Goal: Task Accomplishment & Management: Manage account settings

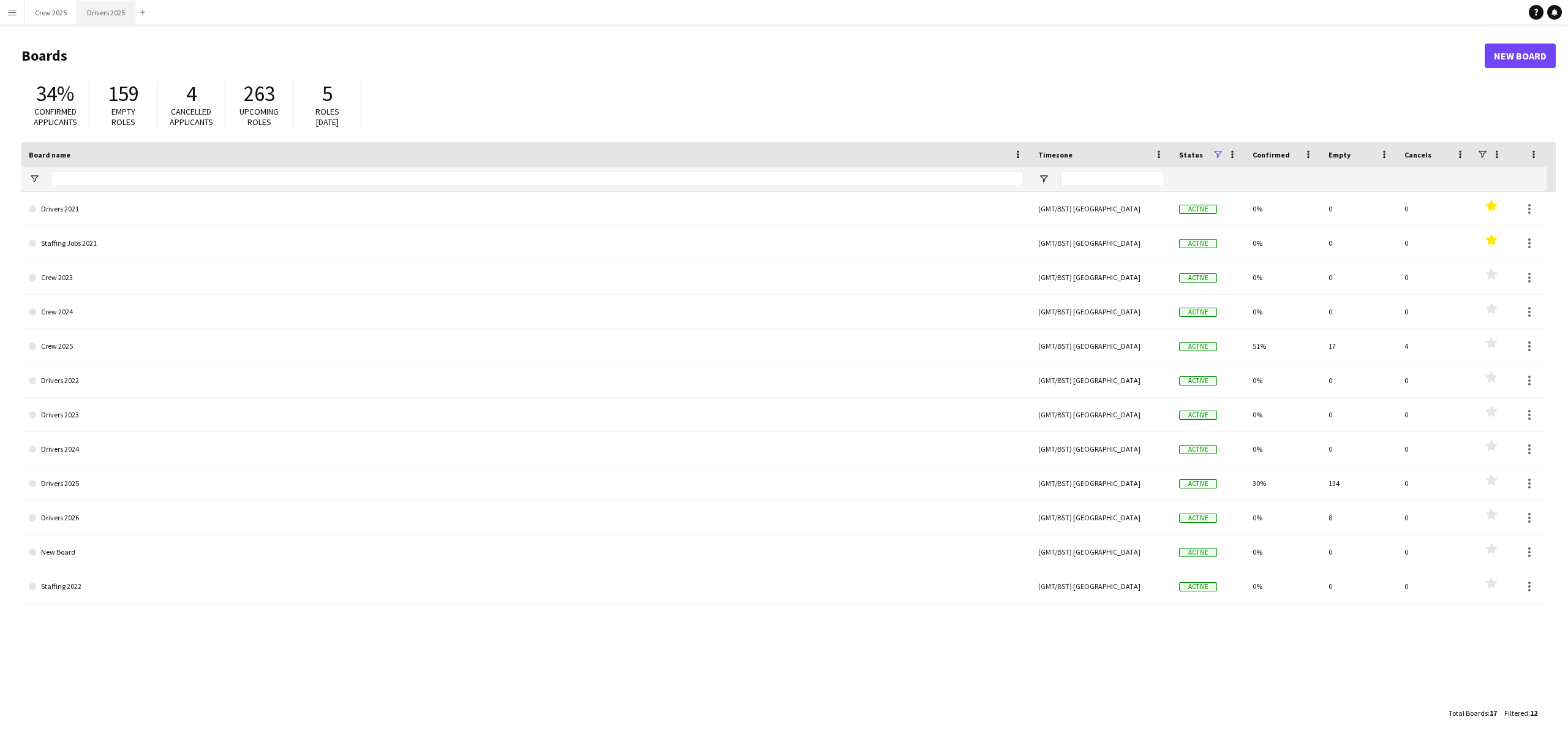
click at [113, 17] on button "Drivers 2025 Close" at bounding box center [106, 12] width 58 height 24
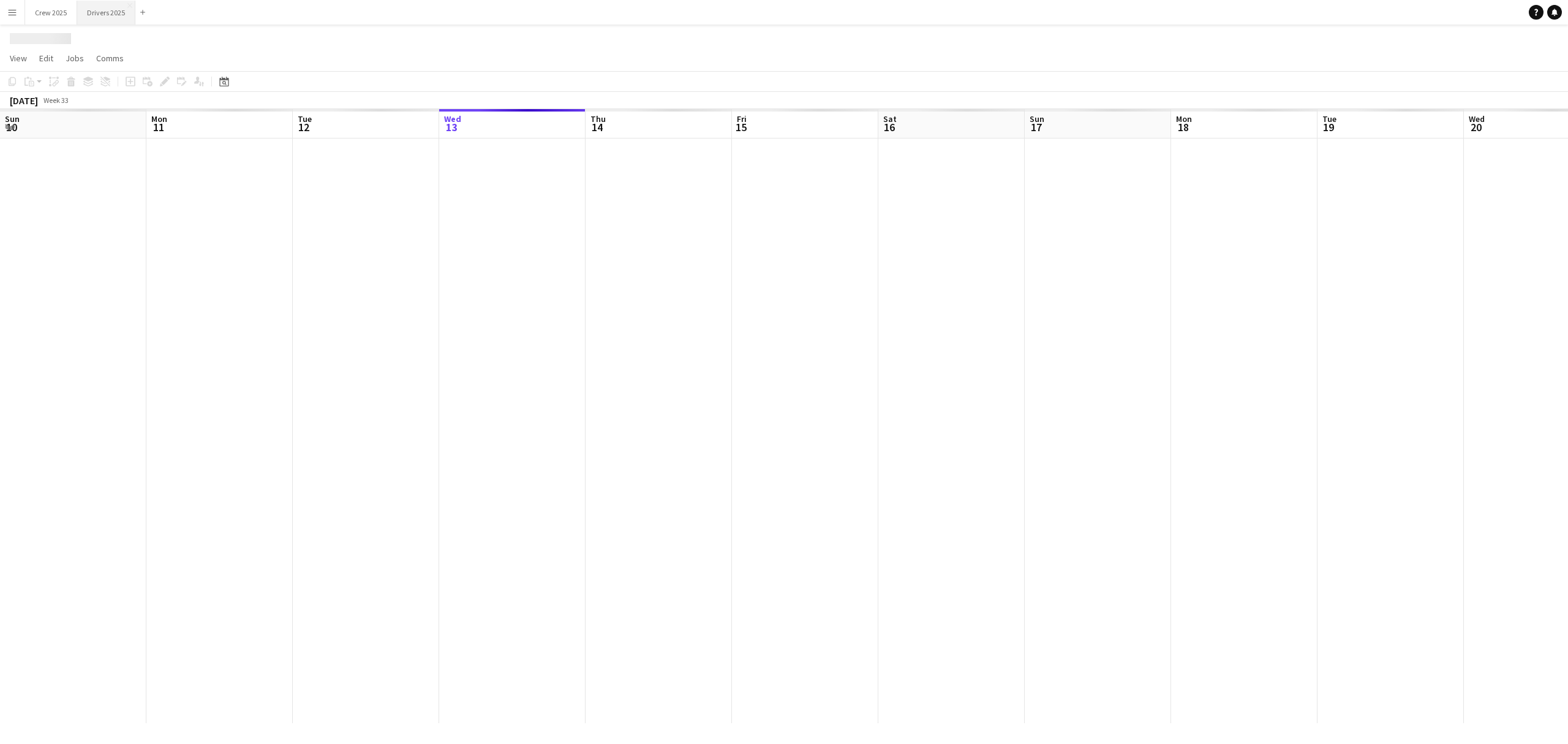
scroll to position [0, 293]
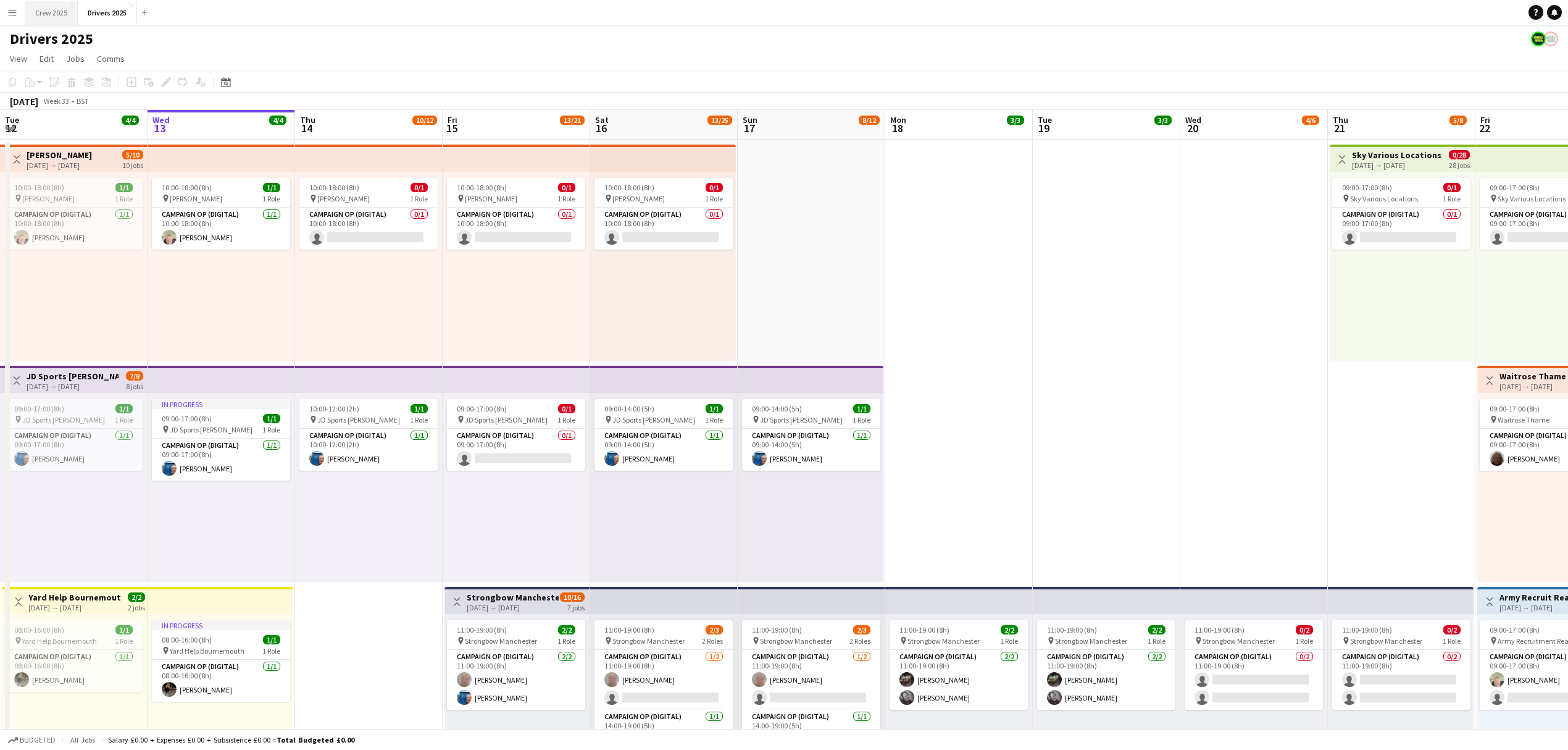
click at [55, 15] on button "Crew 2025 Close" at bounding box center [51, 13] width 52 height 24
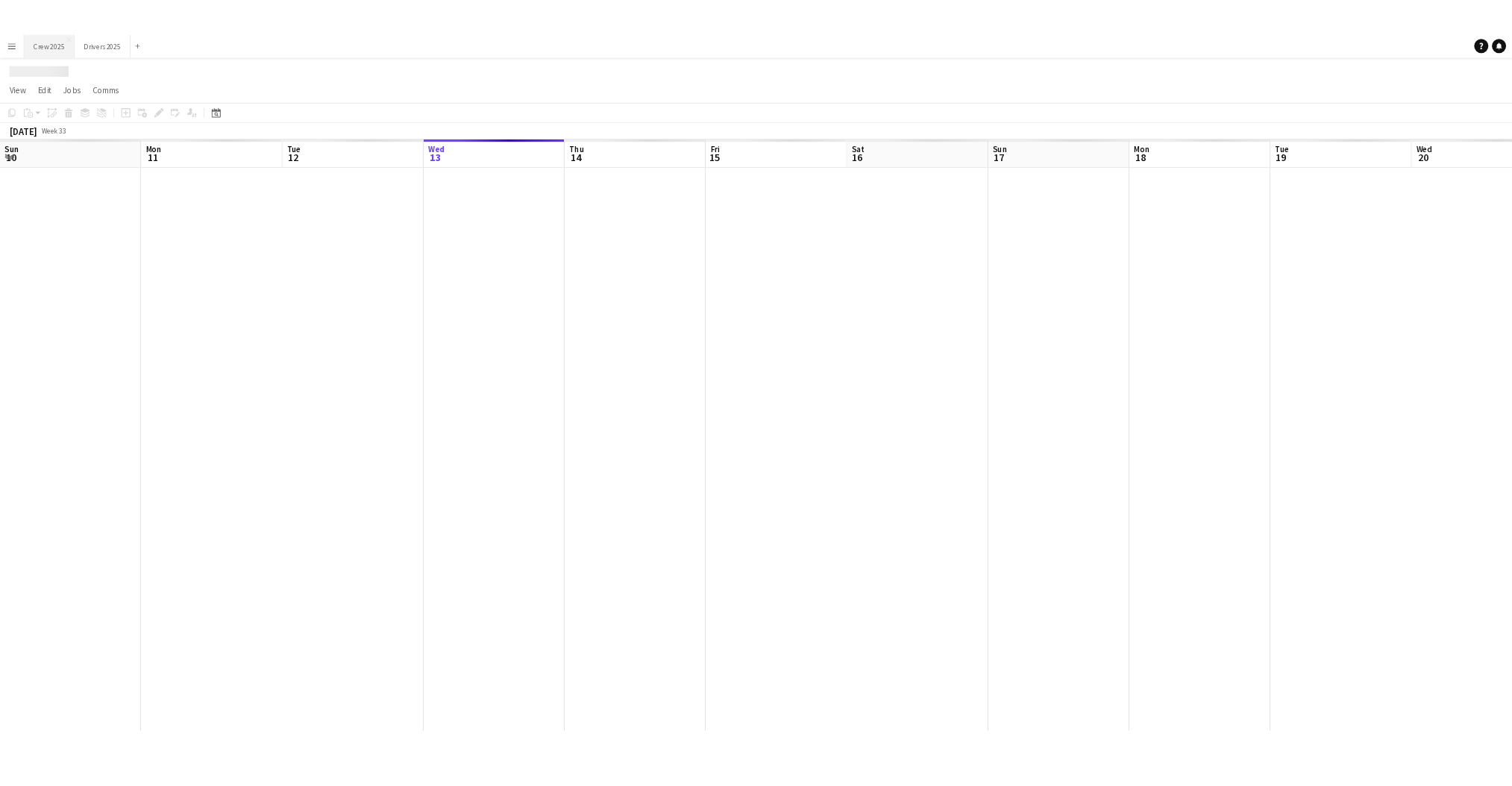
scroll to position [0, 357]
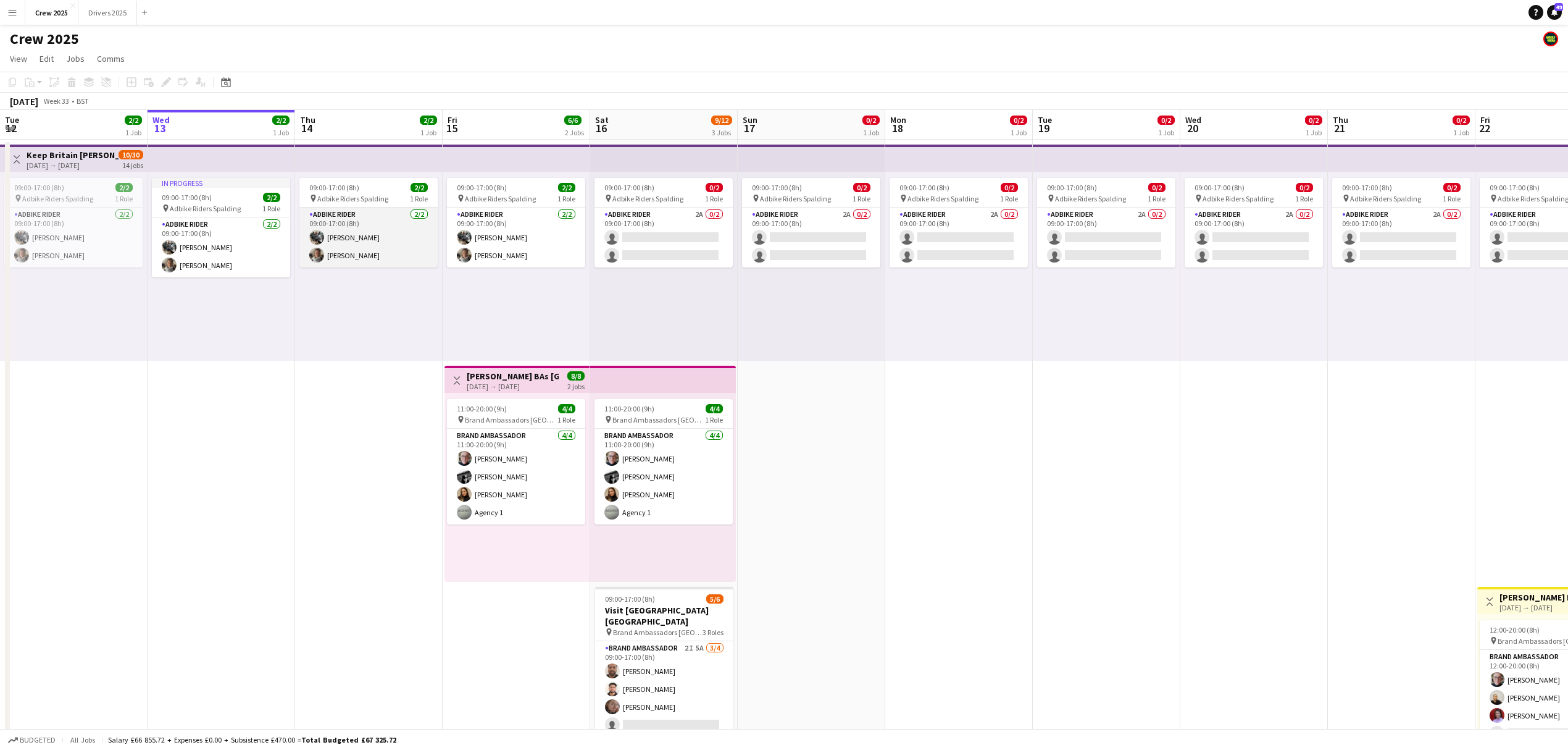
click at [412, 250] on app-card-role "Adbike Rider [DATE] 09:00-17:00 (8h) [PERSON_NAME] [PERSON_NAME]" at bounding box center [368, 237] width 138 height 60
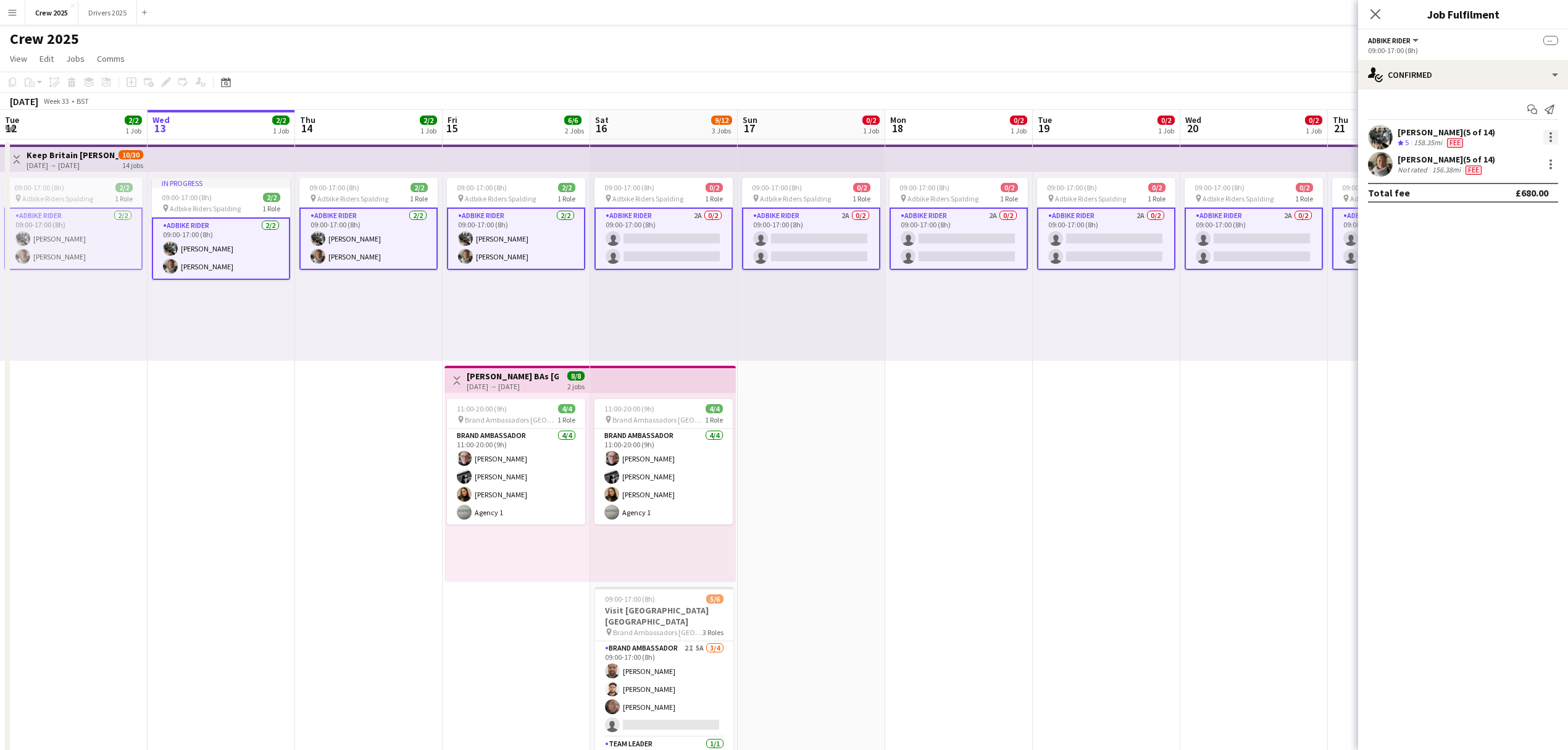
click at [1554, 134] on div at bounding box center [1551, 137] width 15 height 15
click at [1527, 163] on span "Edit fee" at bounding box center [1510, 160] width 77 height 11
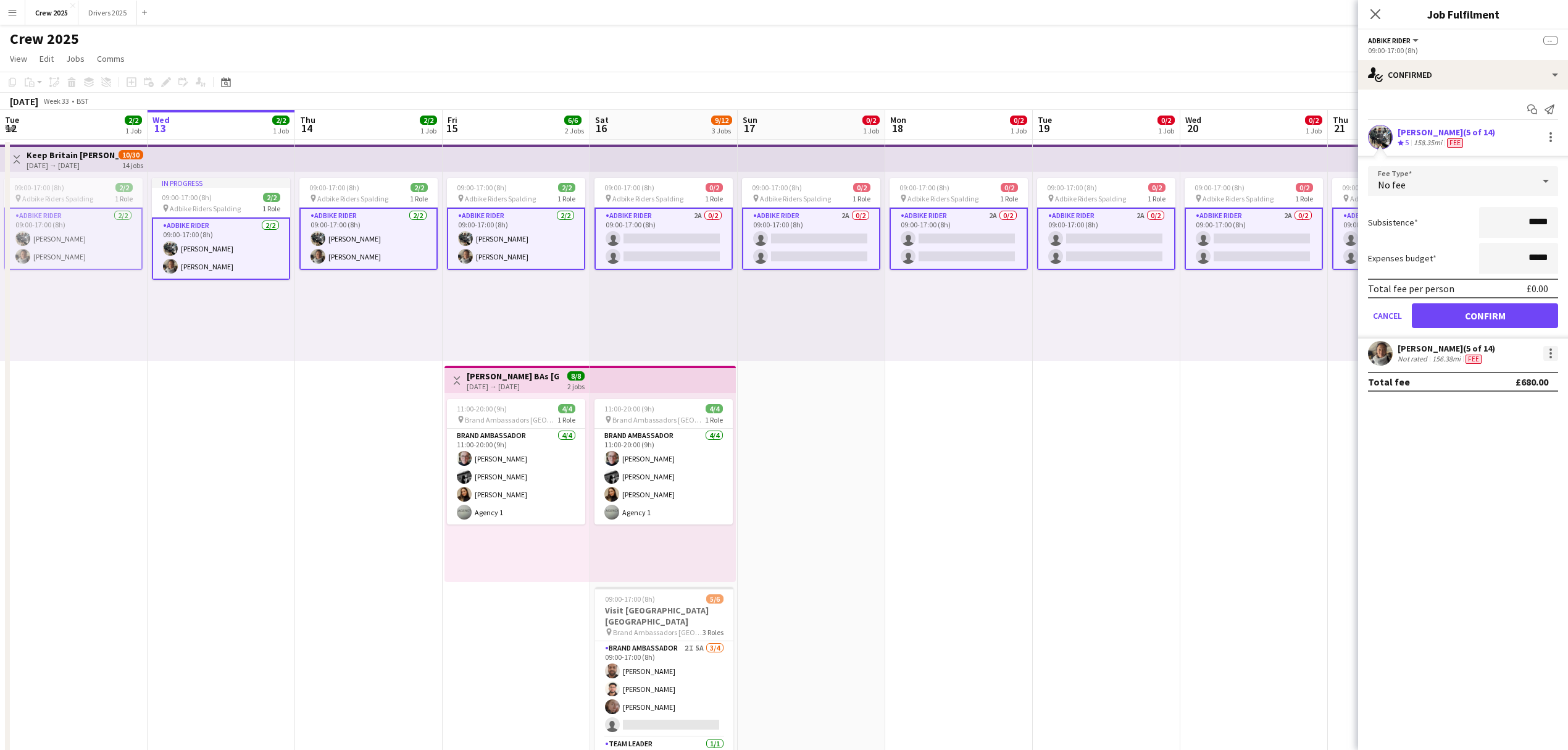
click at [1555, 355] on div at bounding box center [1551, 353] width 15 height 15
click at [1515, 373] on span "Edit fee" at bounding box center [1510, 375] width 77 height 11
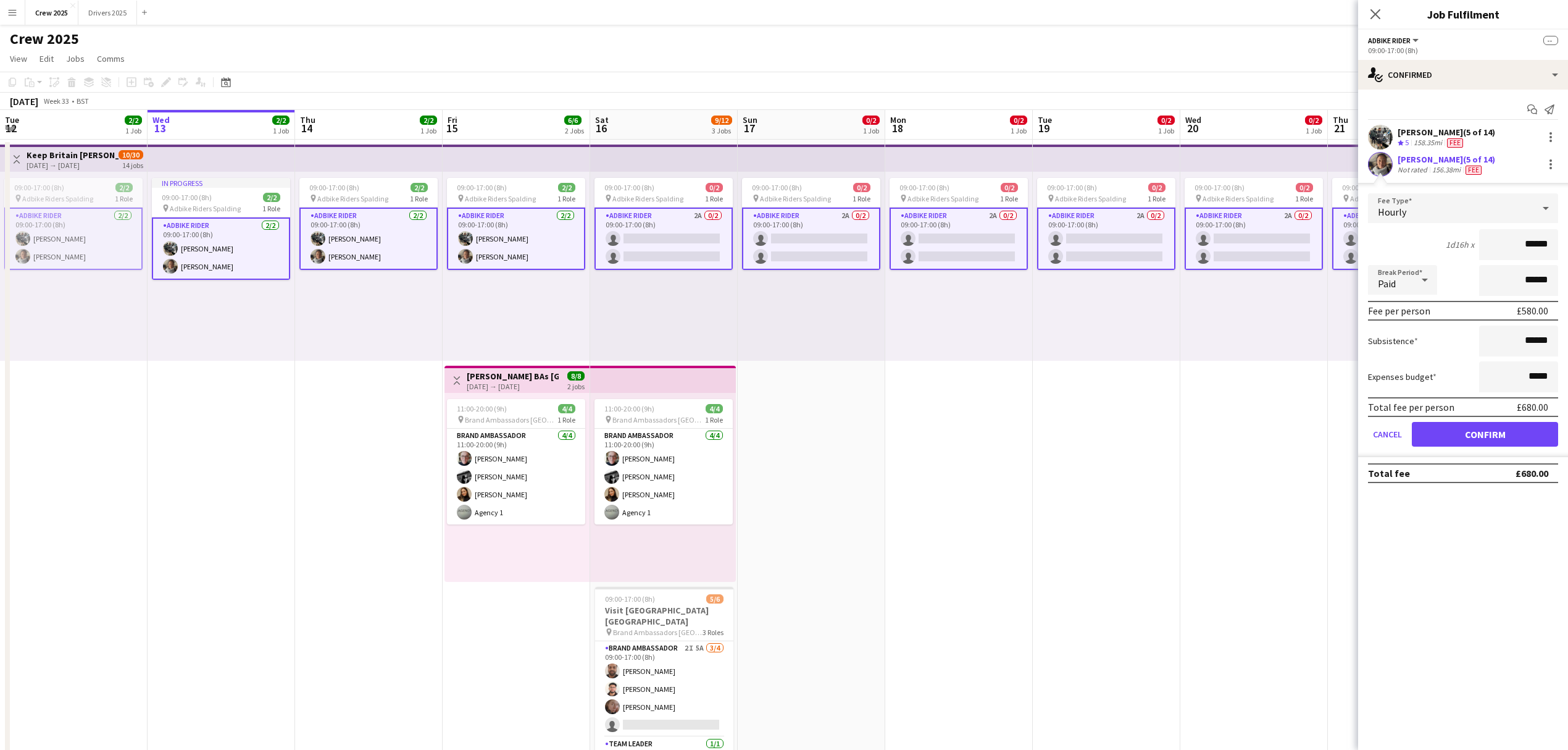
click at [1524, 135] on div "[PERSON_NAME] (5 of 14) Crew rating 5 158.35mi Fee" at bounding box center [1463, 137] width 210 height 24
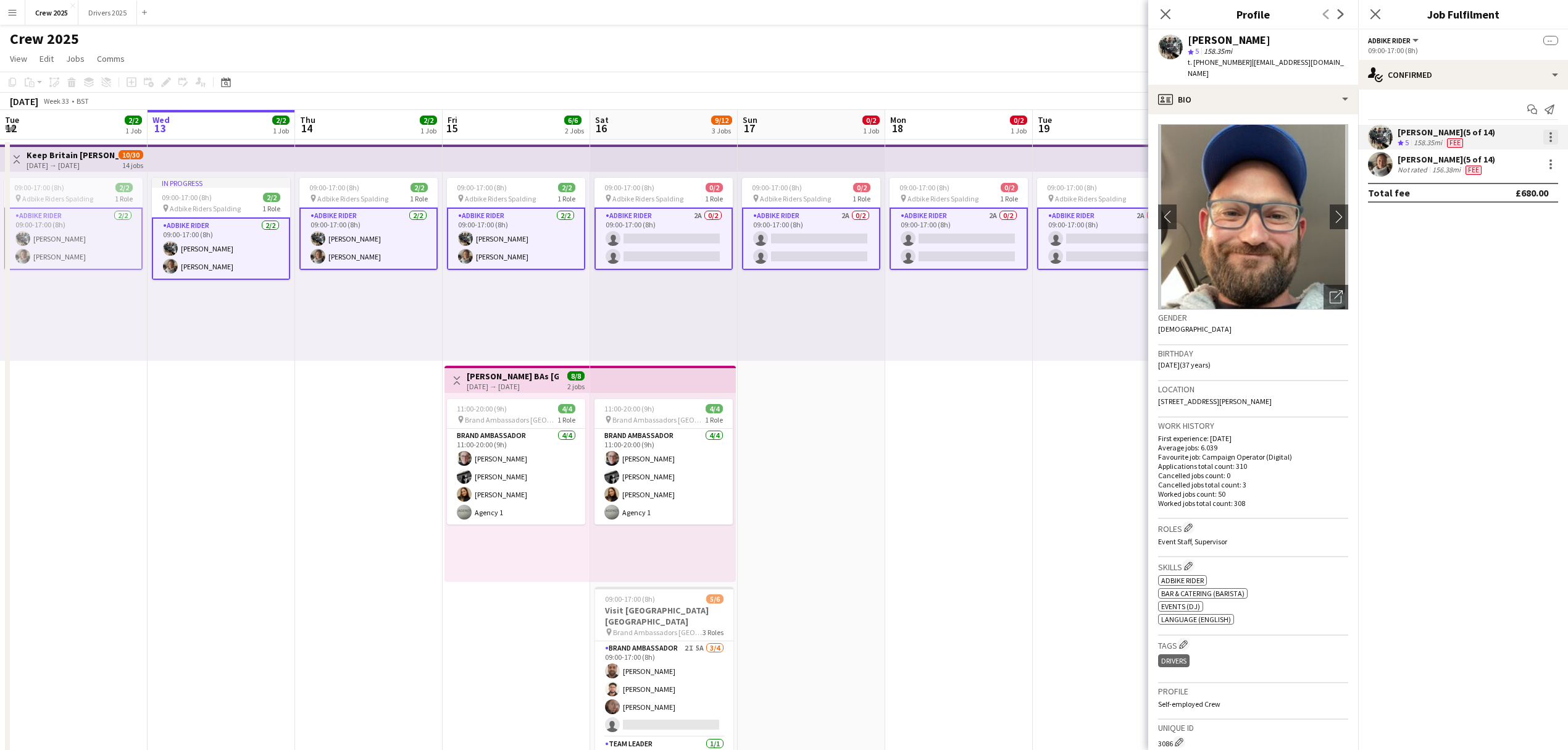
click at [1550, 133] on div at bounding box center [1551, 133] width 3 height 3
click at [1538, 169] on button "Edit fee" at bounding box center [1510, 161] width 96 height 30
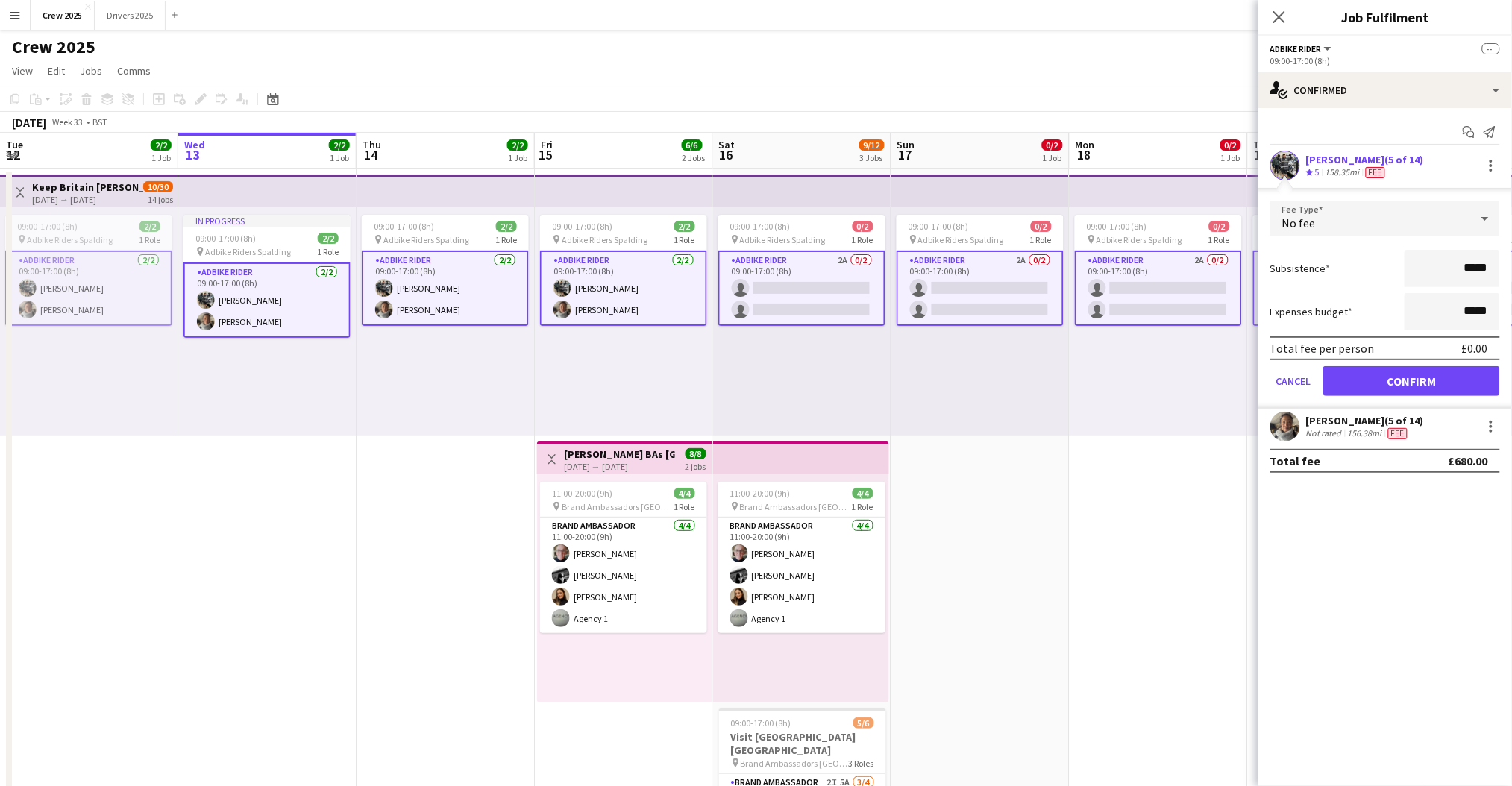
click at [276, 549] on app-date-cell "In progress 09:00-17:00 (8h) 2/2 pin Adbike Riders Spalding 1 Role Adbike Rider…" at bounding box center [266, 571] width 178 height 807
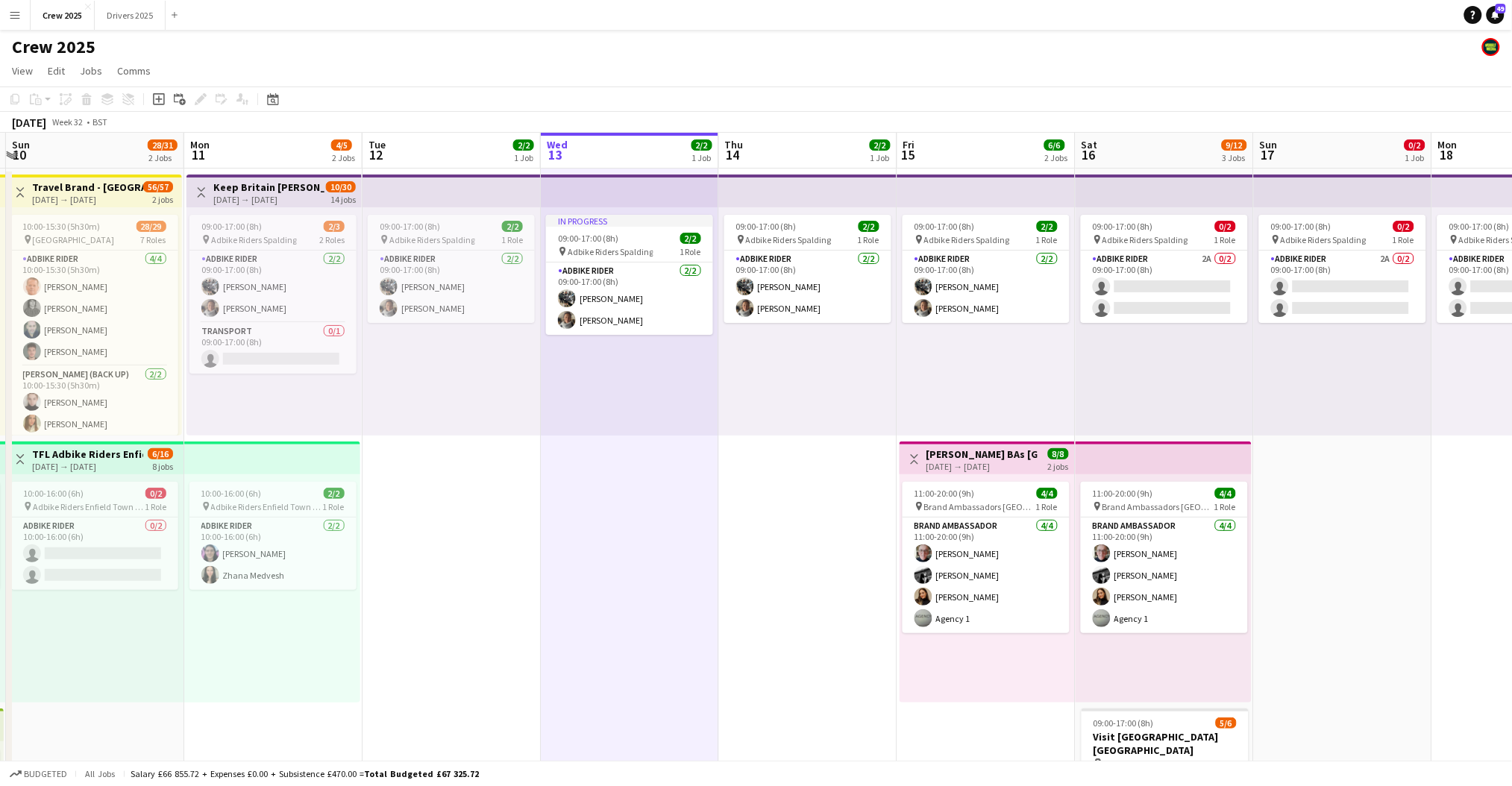
scroll to position [0, 315]
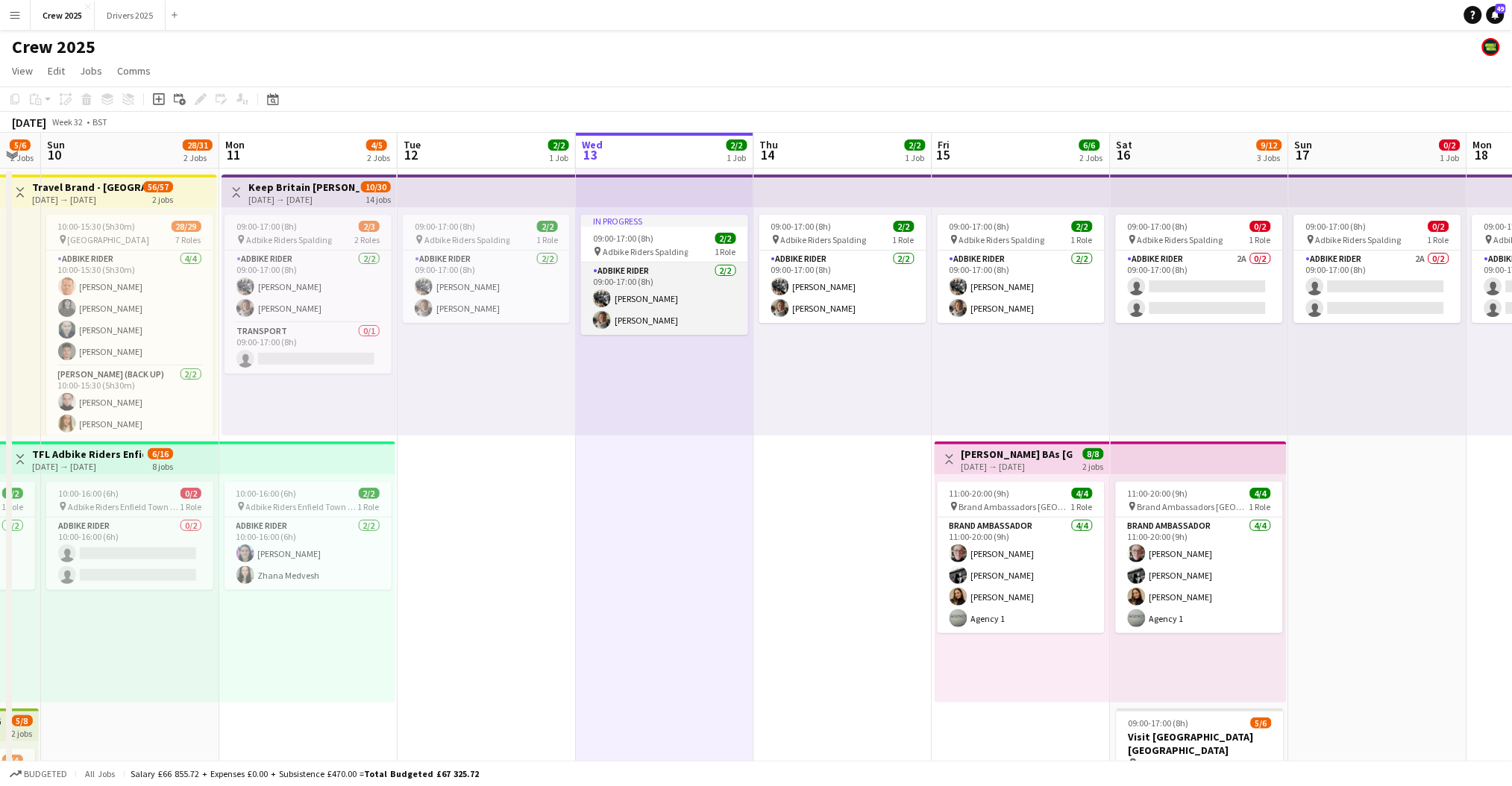
click at [672, 294] on app-card-role "Adbike Rider [DATE] 09:00-17:00 (8h) [PERSON_NAME] [PERSON_NAME]" at bounding box center [664, 298] width 167 height 73
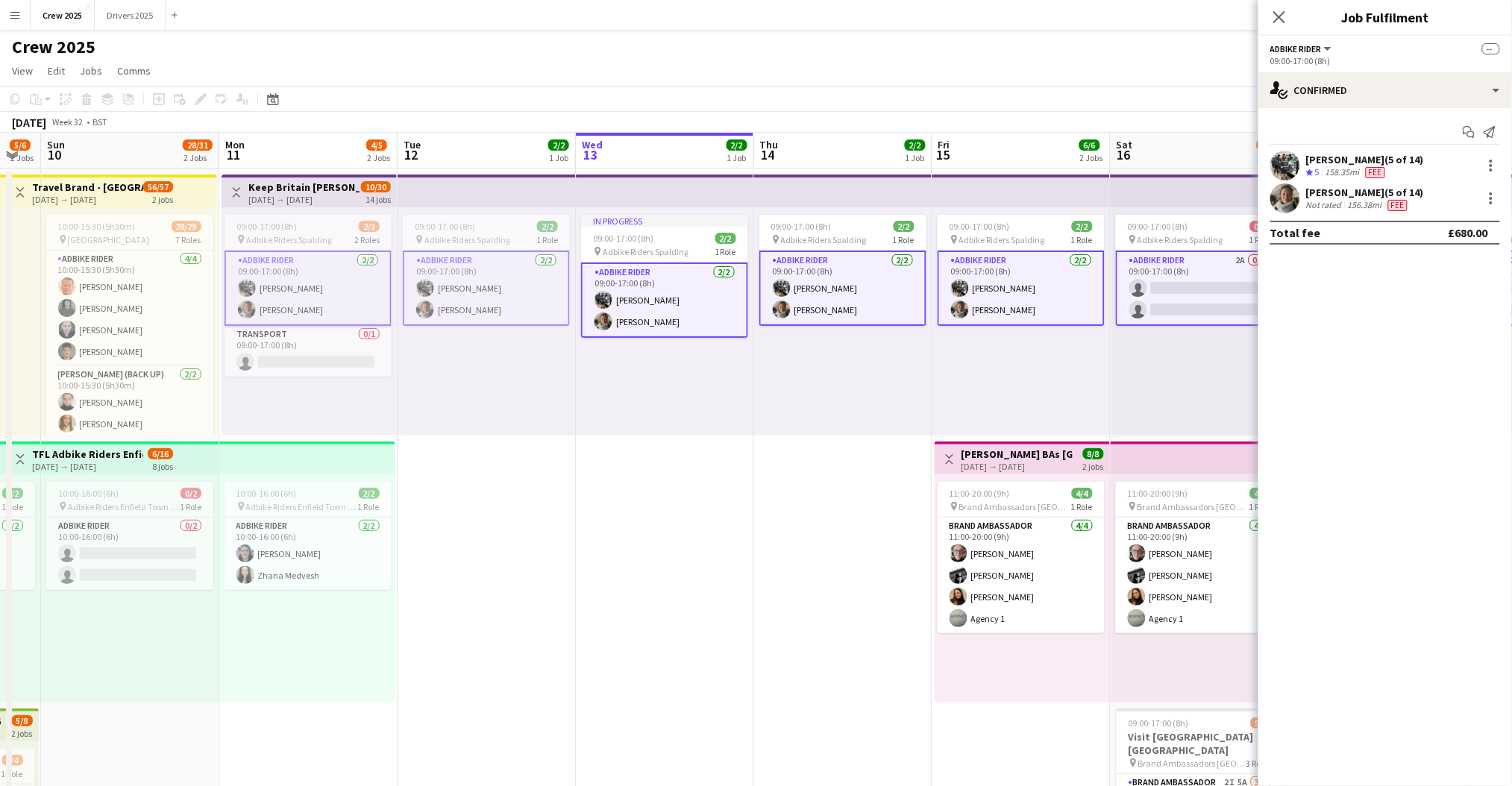
click at [1291, 199] on app-user-avatar at bounding box center [1285, 198] width 30 height 30
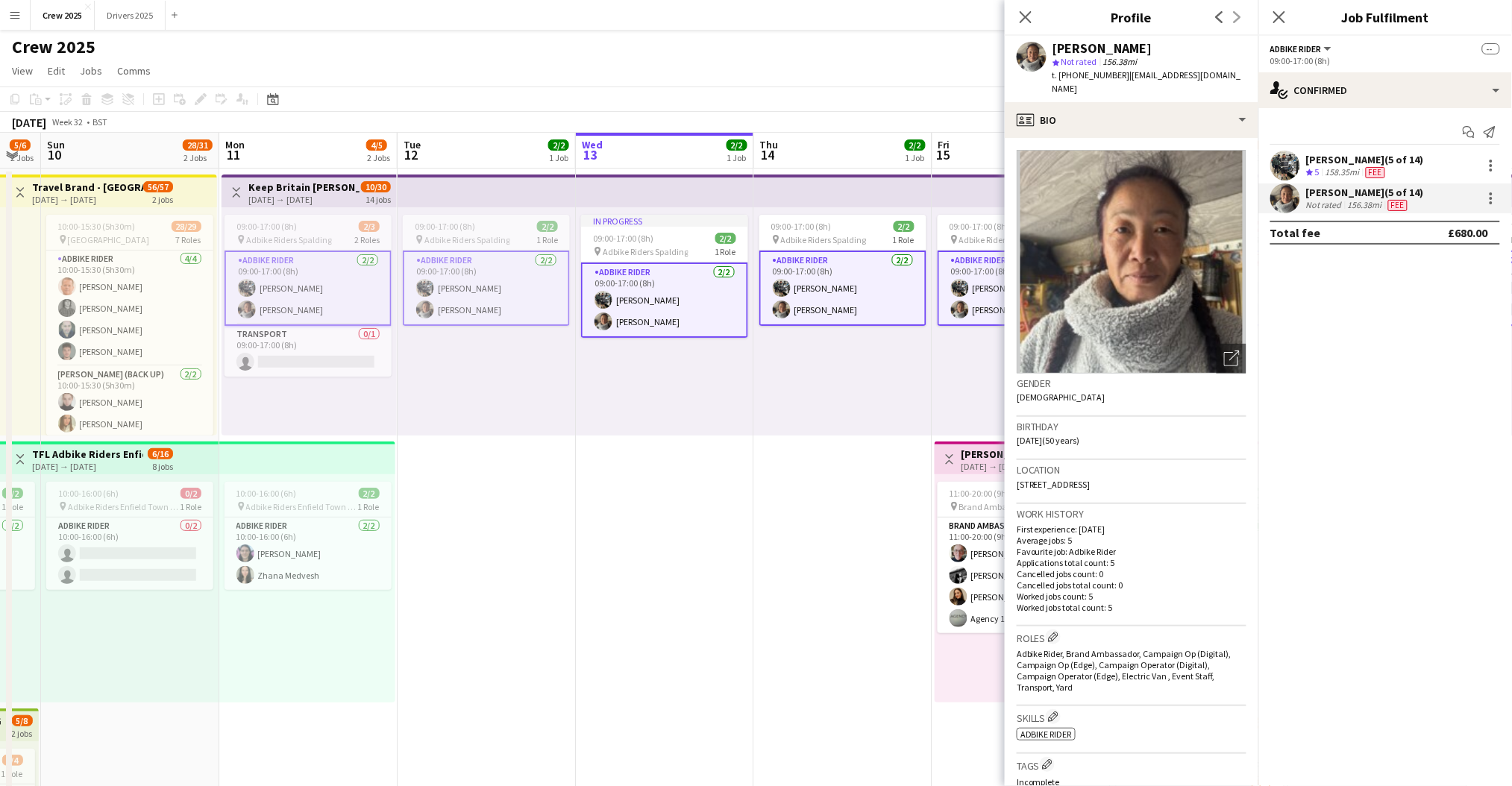
click at [1313, 164] on div "[PERSON_NAME] (5 of 14)" at bounding box center [1365, 160] width 118 height 14
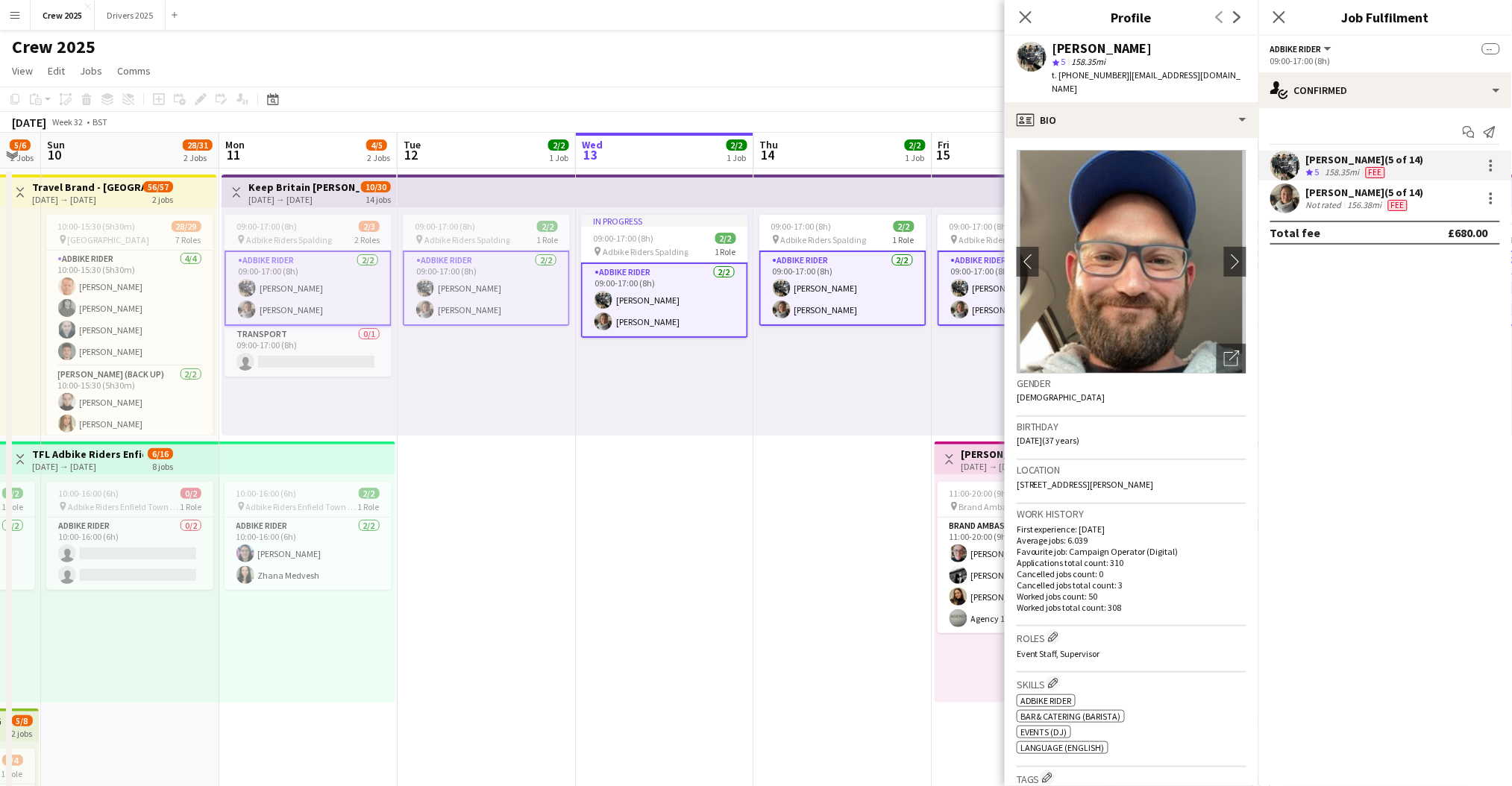
click at [1308, 196] on div "[PERSON_NAME] (5 of 14)" at bounding box center [1365, 192] width 118 height 14
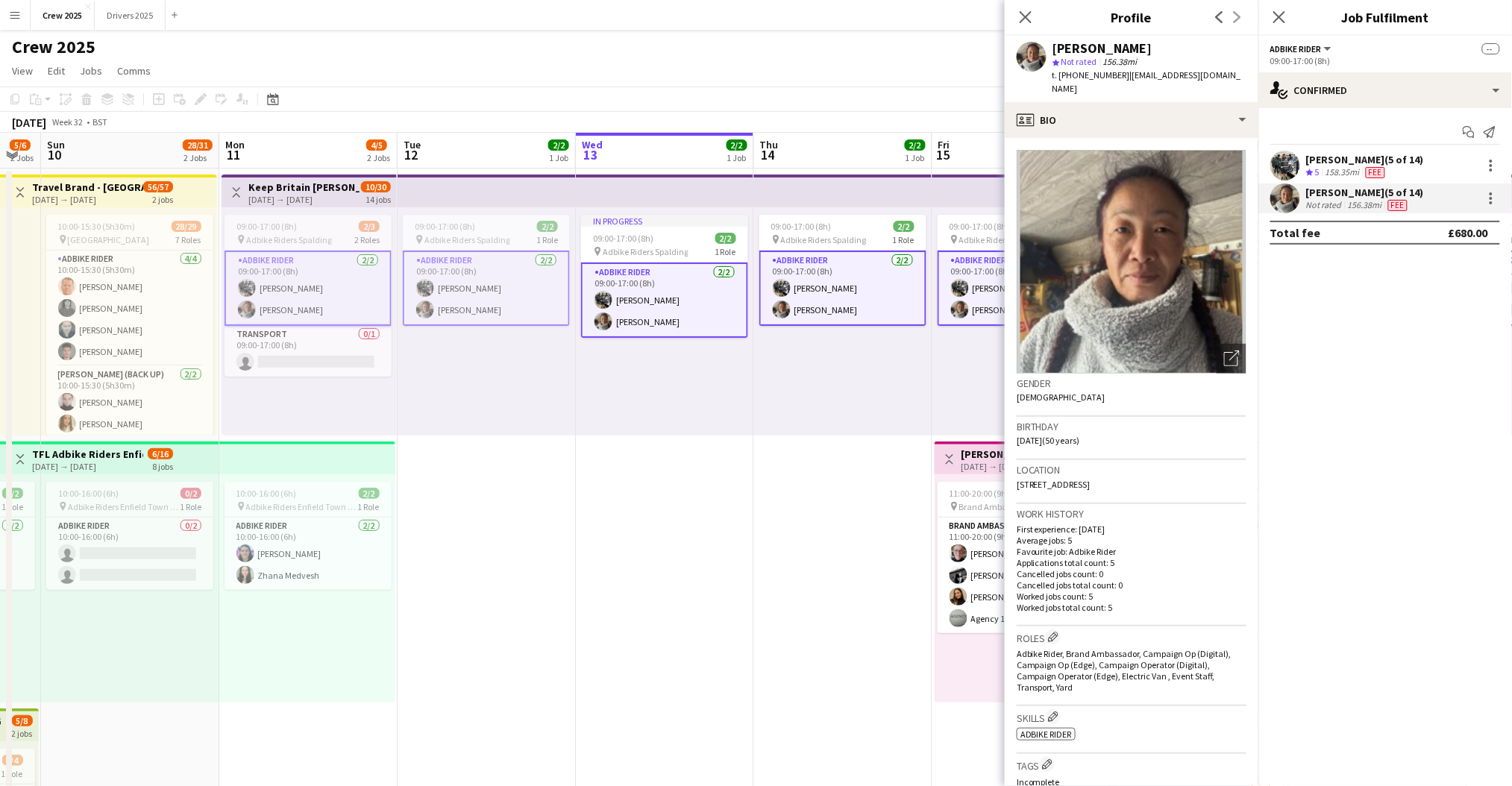
click at [650, 532] on app-date-cell "In progress 09:00-17:00 (8h) 2/2 pin Adbike Riders Spalding 1 Role Adbike Rider…" at bounding box center [665, 571] width 178 height 807
